Goal: Contribute content: Add original content to the website for others to see

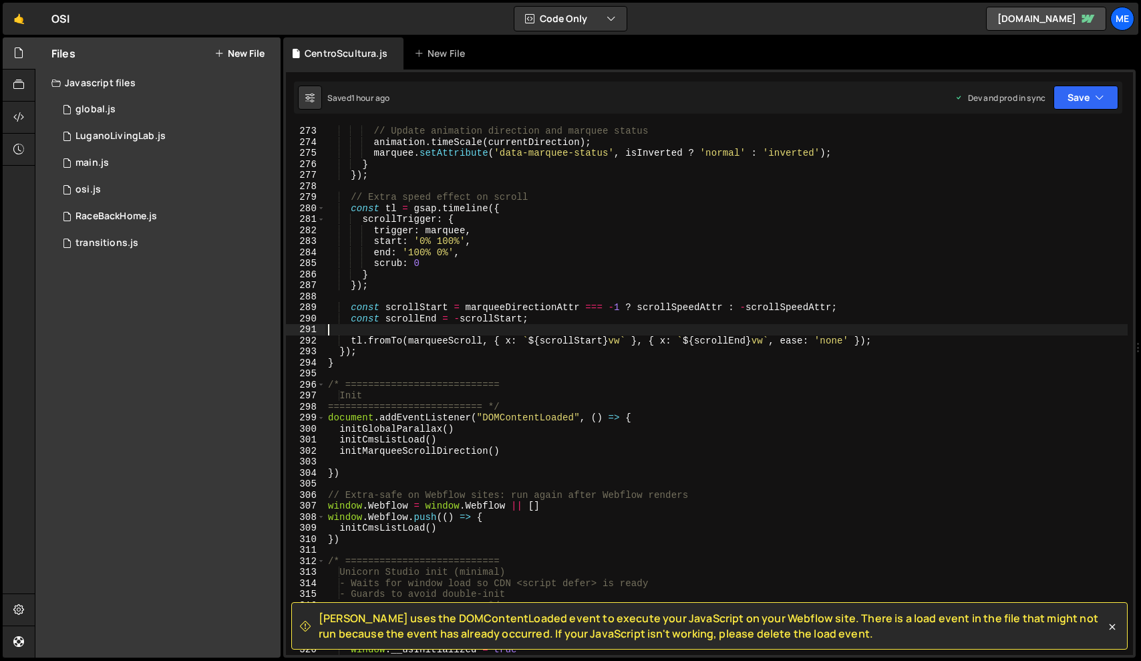
type textarea "})"
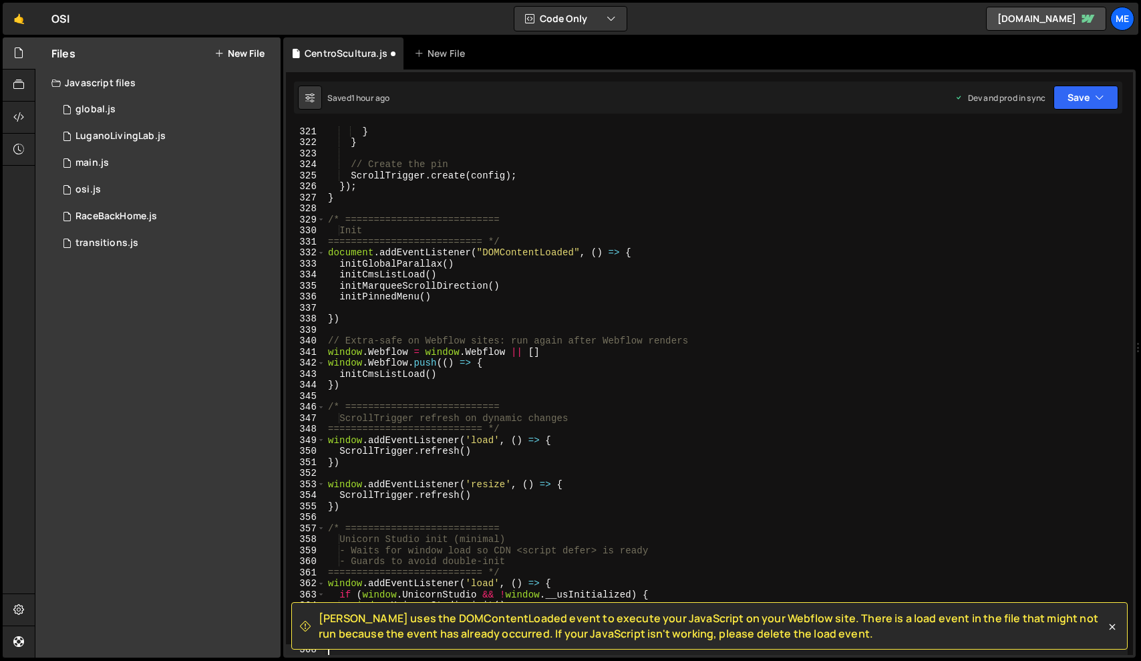
scroll to position [3539, 0]
click at [1101, 94] on icon "button" at bounding box center [1099, 97] width 9 height 13
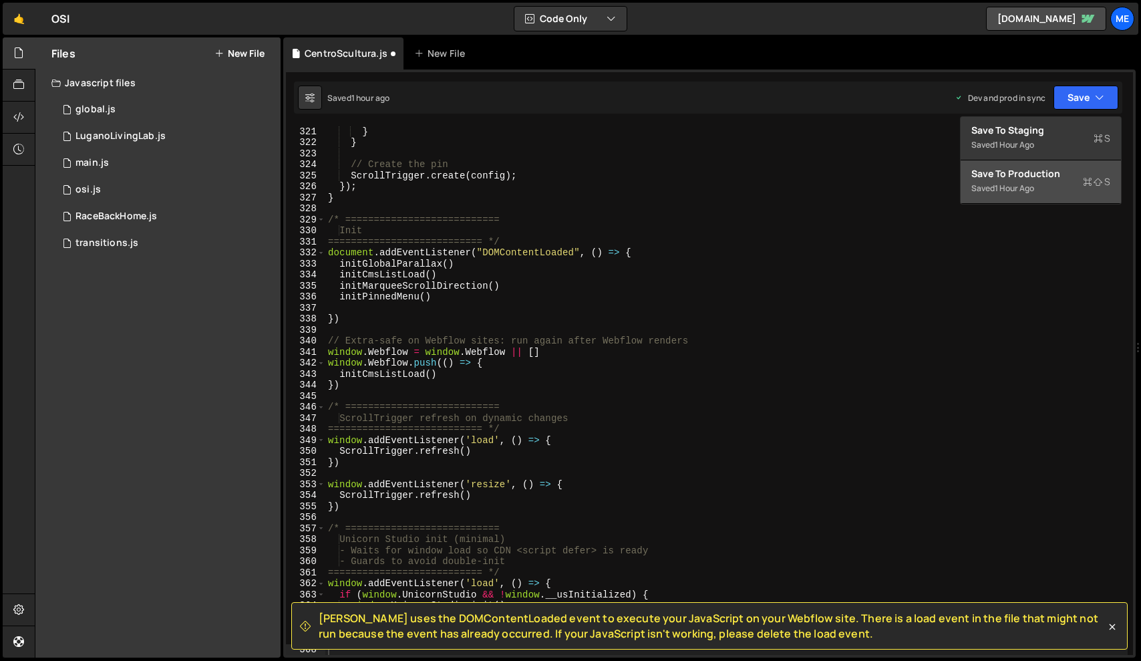
click at [1025, 182] on div "Saved 1 hour ago" at bounding box center [1041, 188] width 139 height 16
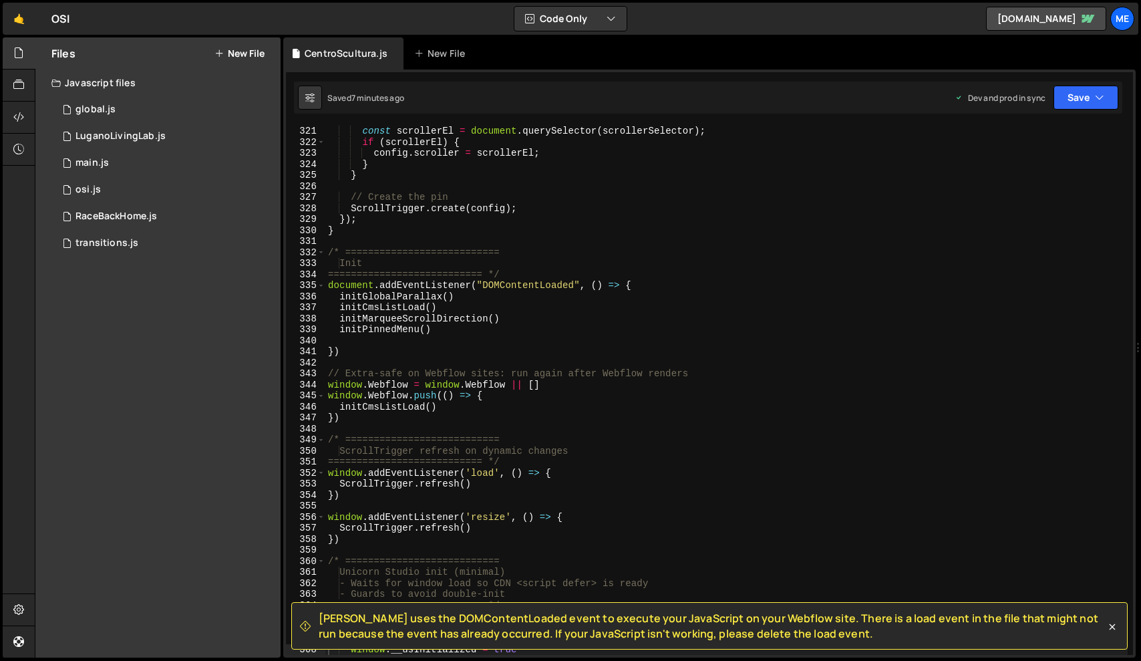
click at [564, 288] on div "const scrollerEl = document . querySelector ( scrollerSelector ) ; if ( scrolle…" at bounding box center [726, 401] width 803 height 551
type textarea "})"
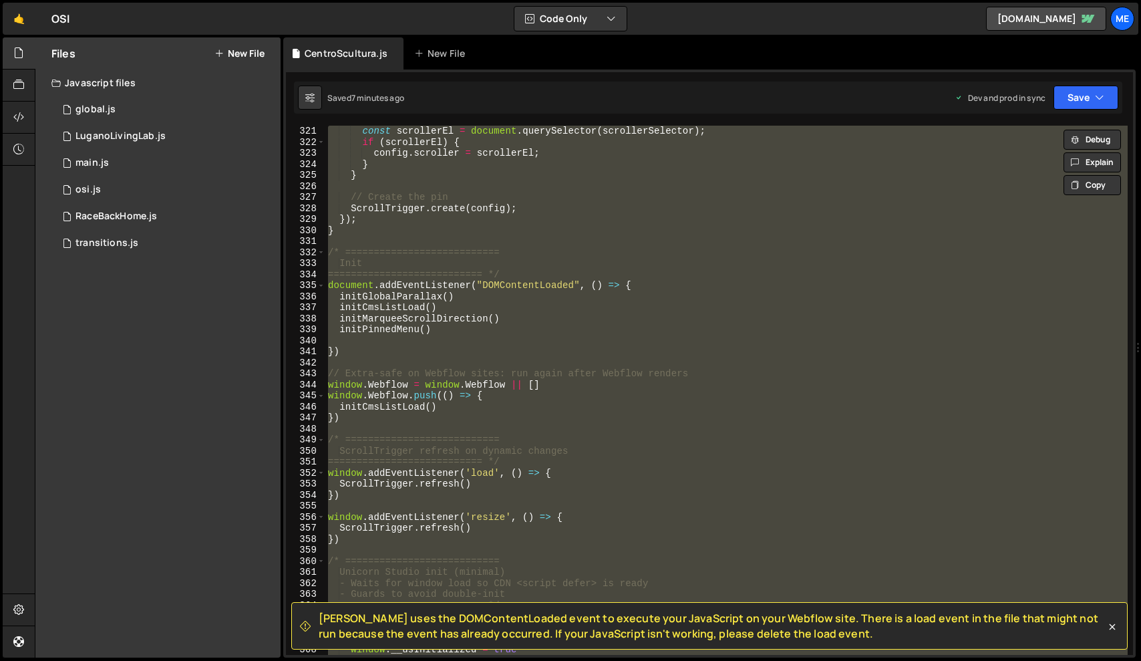
paste textarea
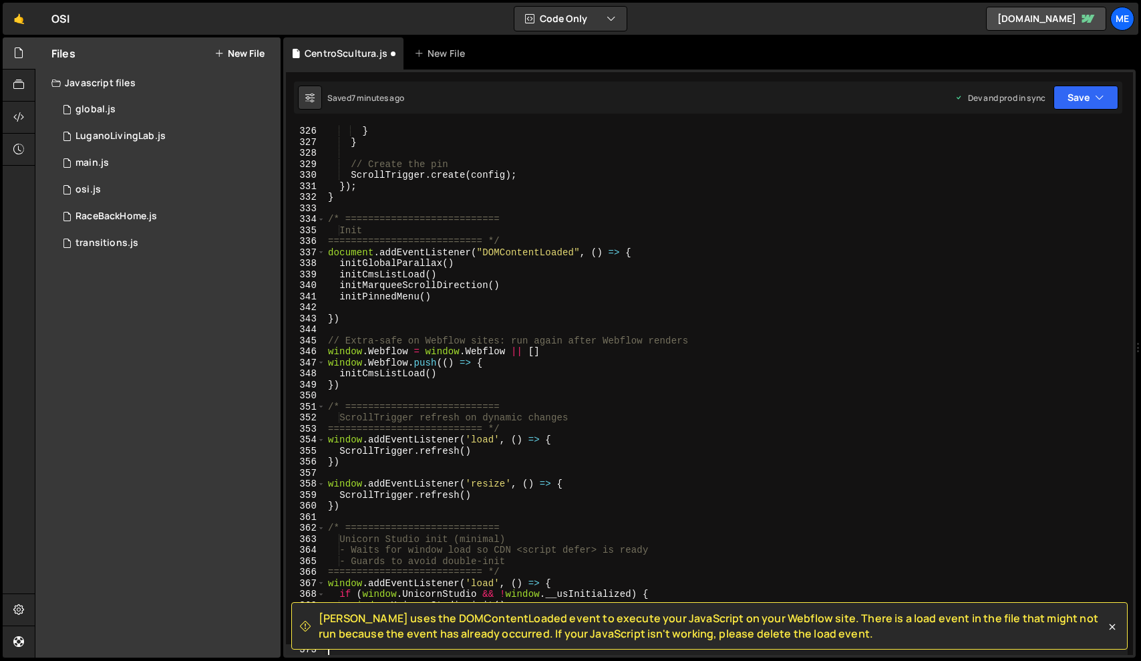
scroll to position [3594, 0]
click at [1097, 82] on div "Saved 7 minutes ago Dev and prod in sync Upgrade to Edit Save Save to Staging S…" at bounding box center [708, 98] width 829 height 32
click at [1086, 98] on button "Save" at bounding box center [1086, 98] width 65 height 24
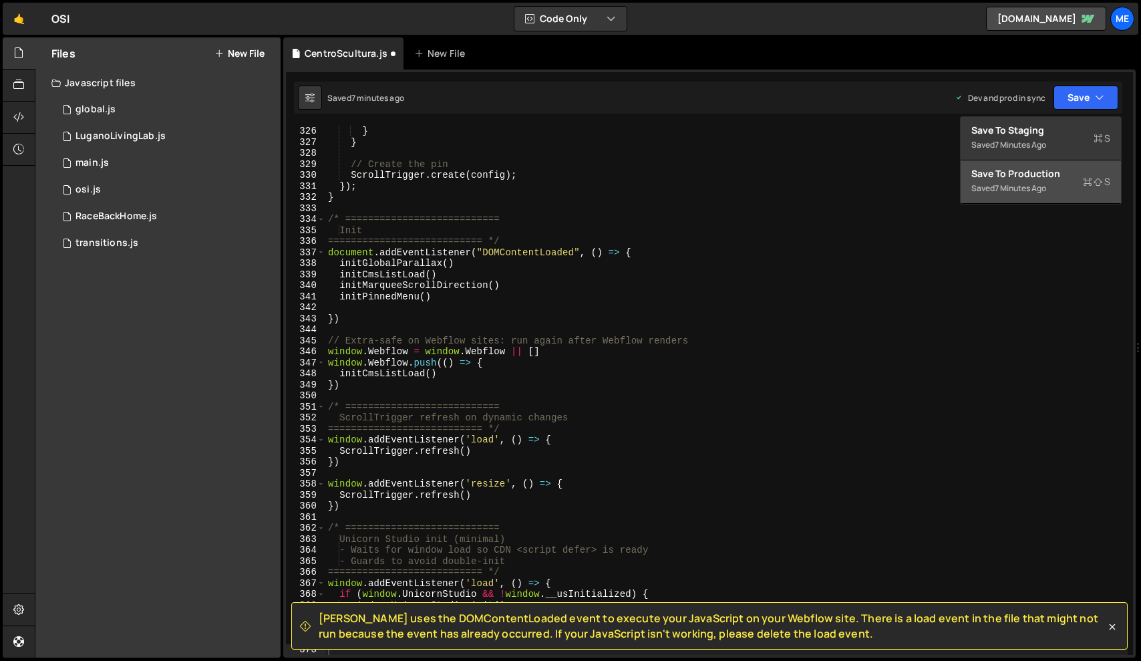
click at [1032, 173] on div "Save to Production S" at bounding box center [1041, 173] width 139 height 13
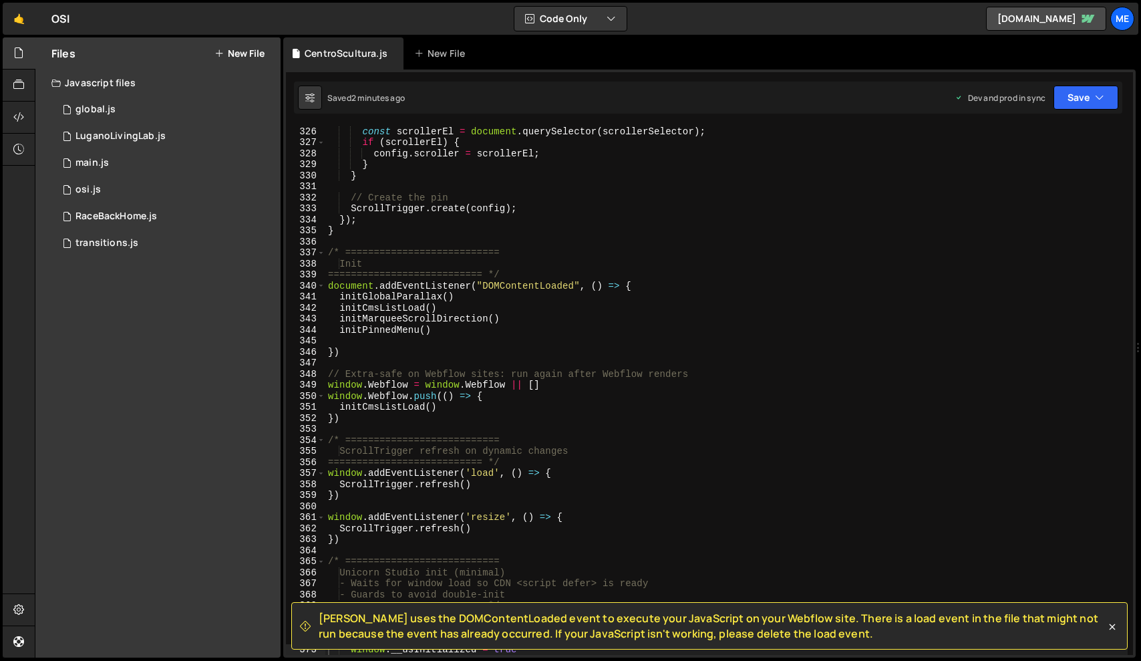
click at [597, 376] on div "const scrollerEl = document . querySelector ( scrollerSelector ) ; if ( scrolle…" at bounding box center [726, 401] width 803 height 551
type textarea "})"
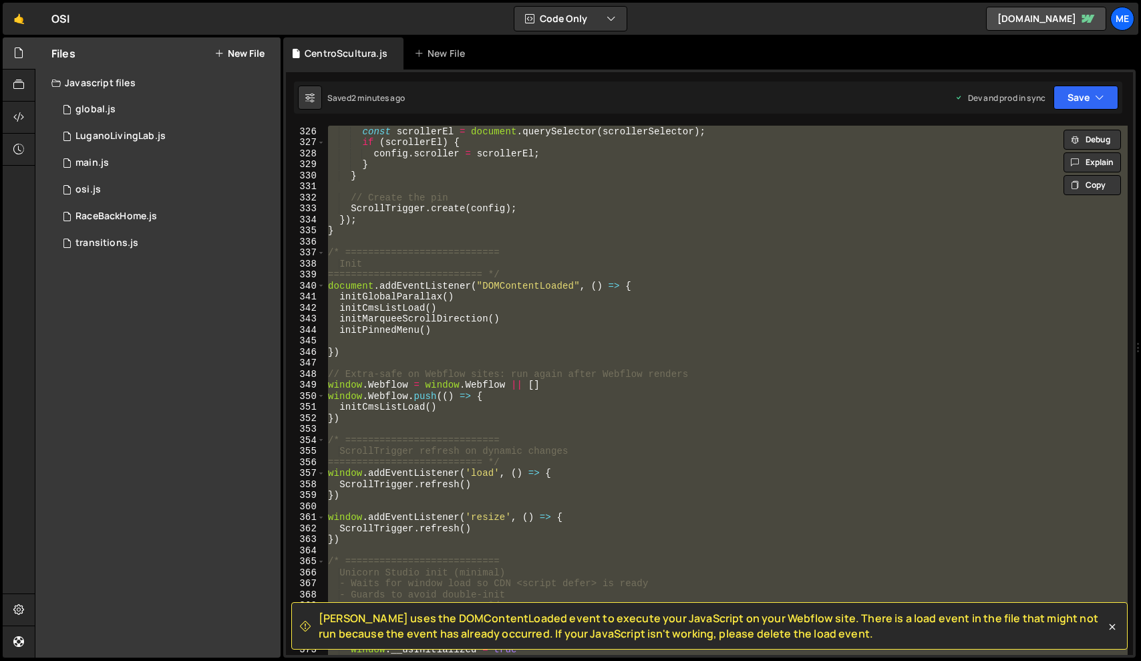
paste textarea
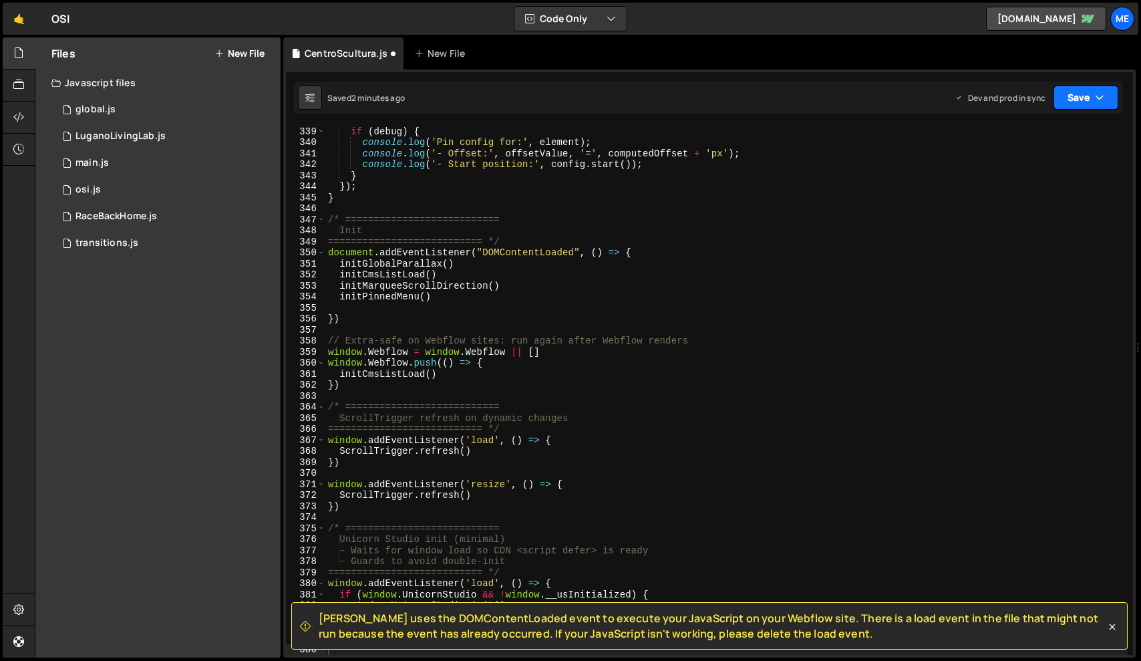
click at [1081, 102] on button "Save" at bounding box center [1086, 98] width 65 height 24
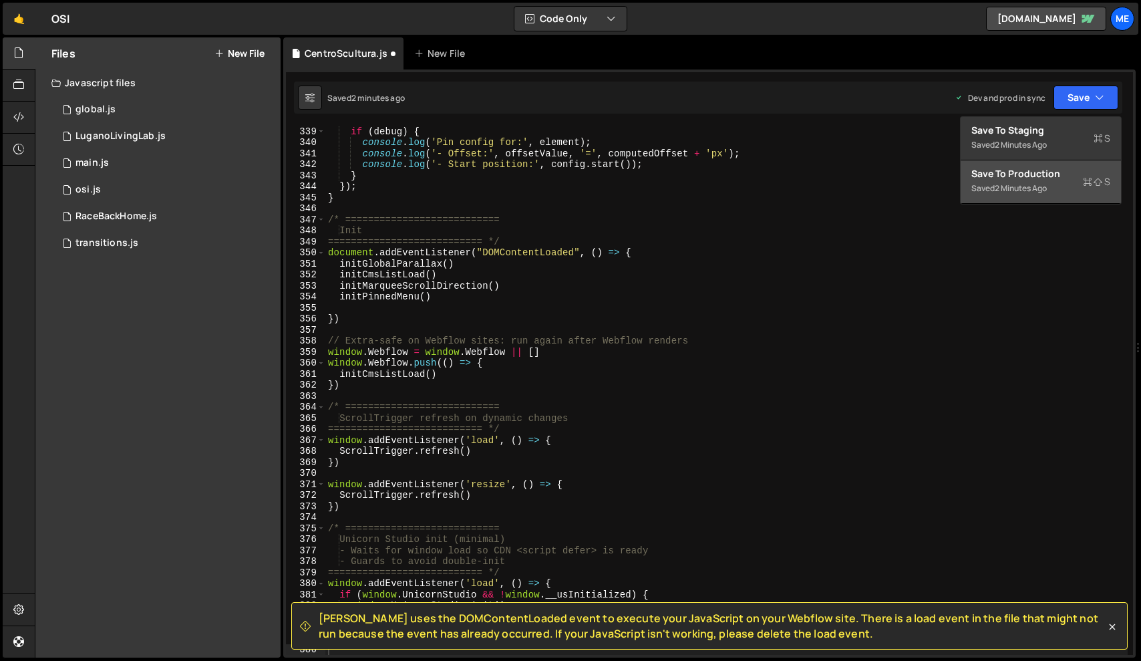
click at [1038, 184] on div "2 minutes ago" at bounding box center [1021, 187] width 52 height 11
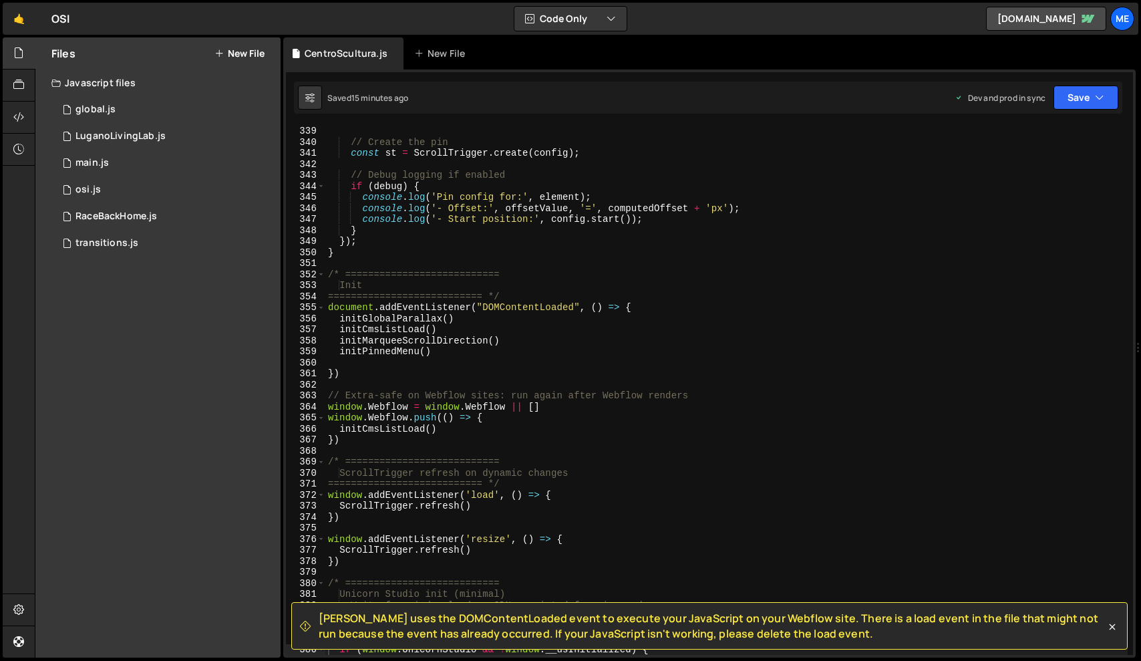
click at [593, 323] on div "// Create the pin const st = ScrollTrigger . create ( config ) ; // Debug loggi…" at bounding box center [726, 401] width 803 height 551
type textarea "})"
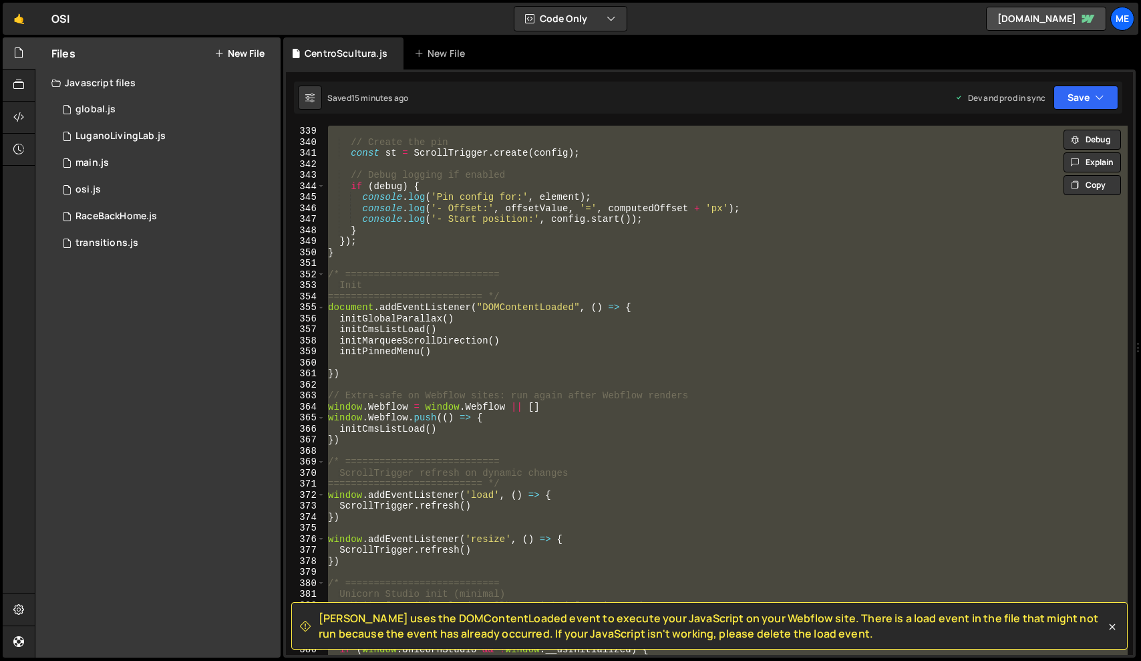
paste textarea
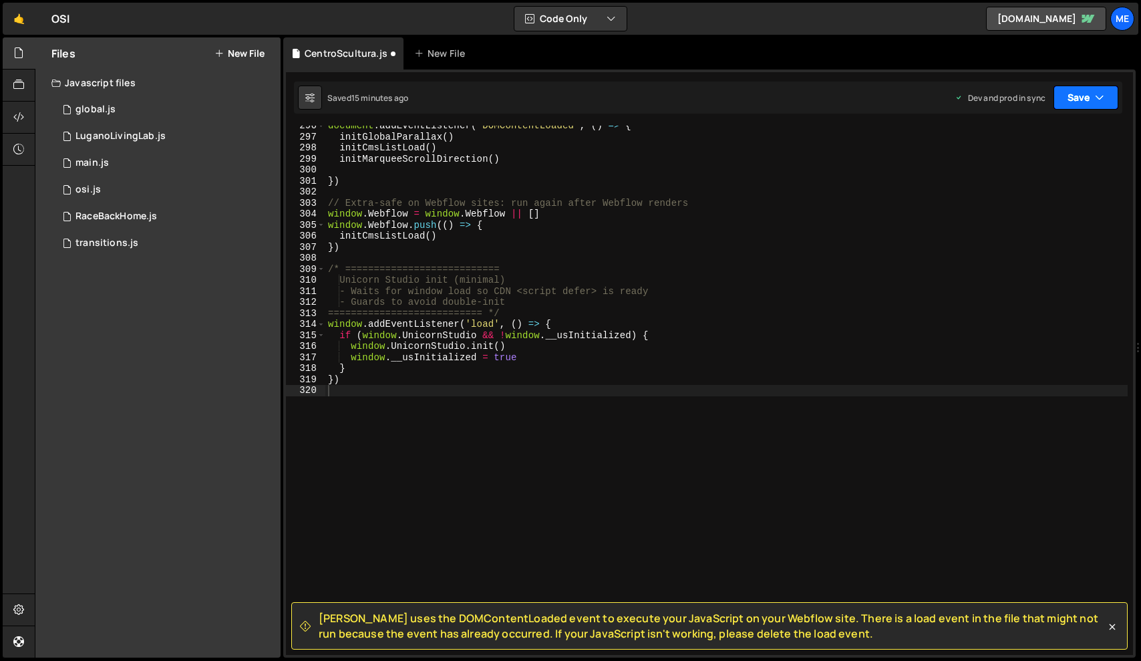
click at [1085, 103] on button "Save" at bounding box center [1086, 98] width 65 height 24
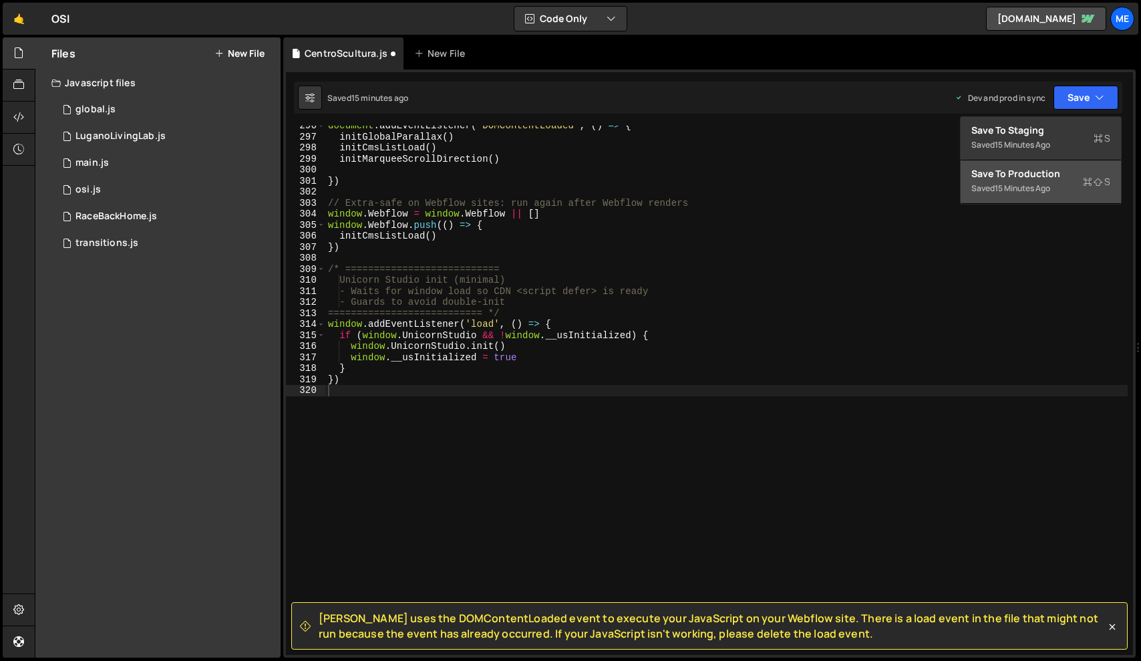
click at [1007, 194] on div "Saved 15 minutes ago" at bounding box center [1041, 188] width 139 height 16
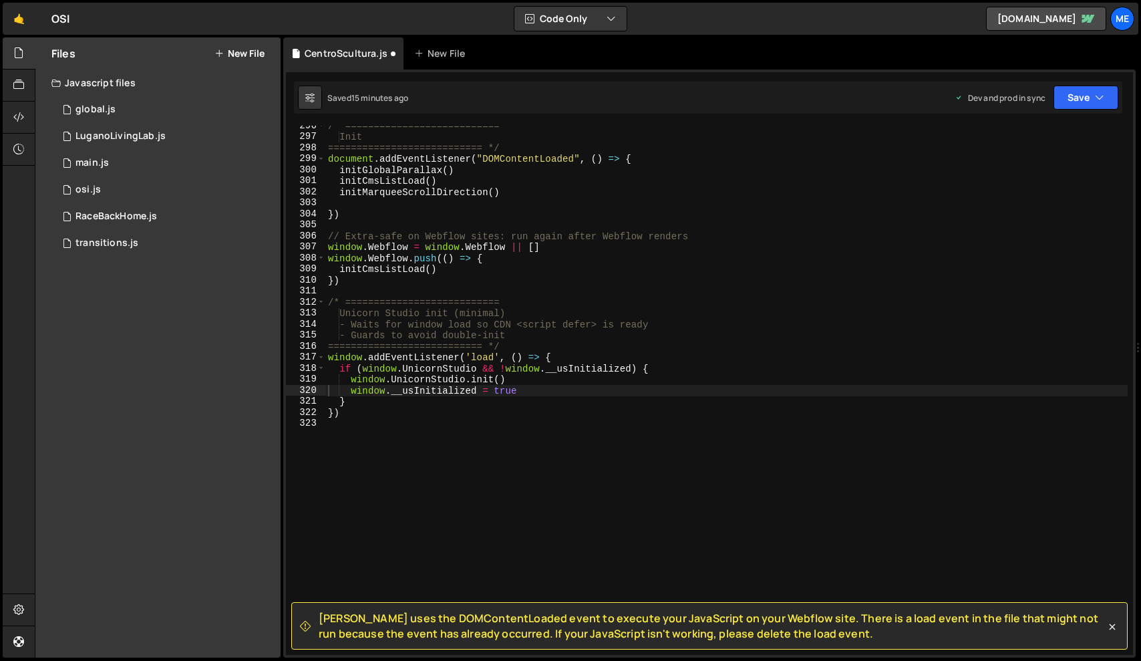
scroll to position [3258, 0]
